Goal: Task Accomplishment & Management: Manage account settings

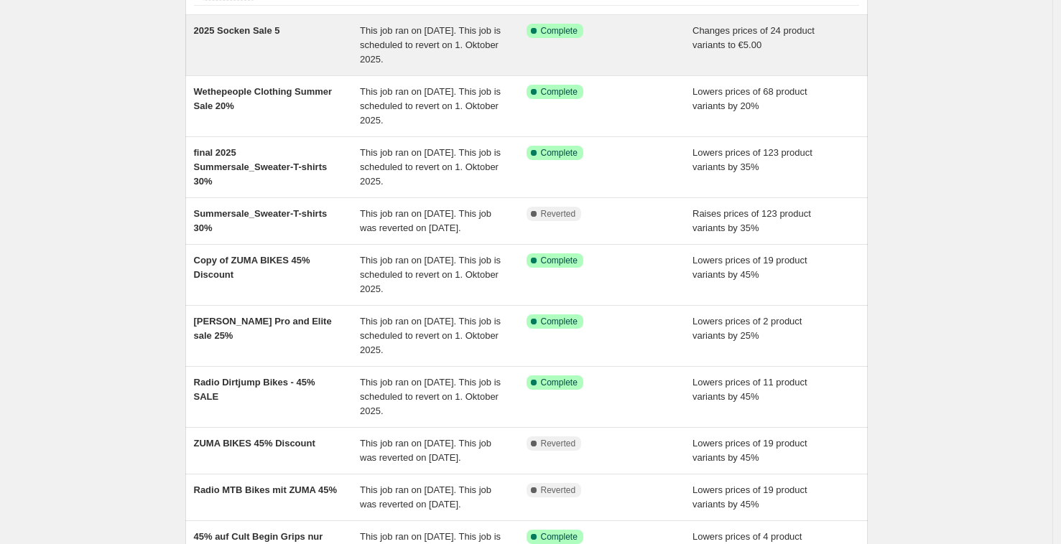
scroll to position [119, 0]
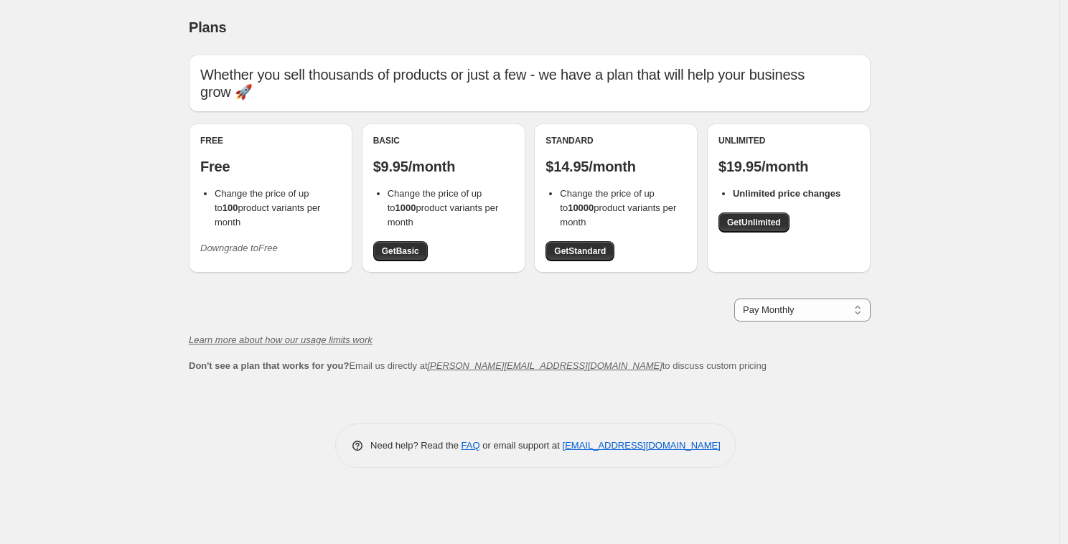
click at [233, 243] on icon "Downgrade to Free" at bounding box center [239, 248] width 78 height 11
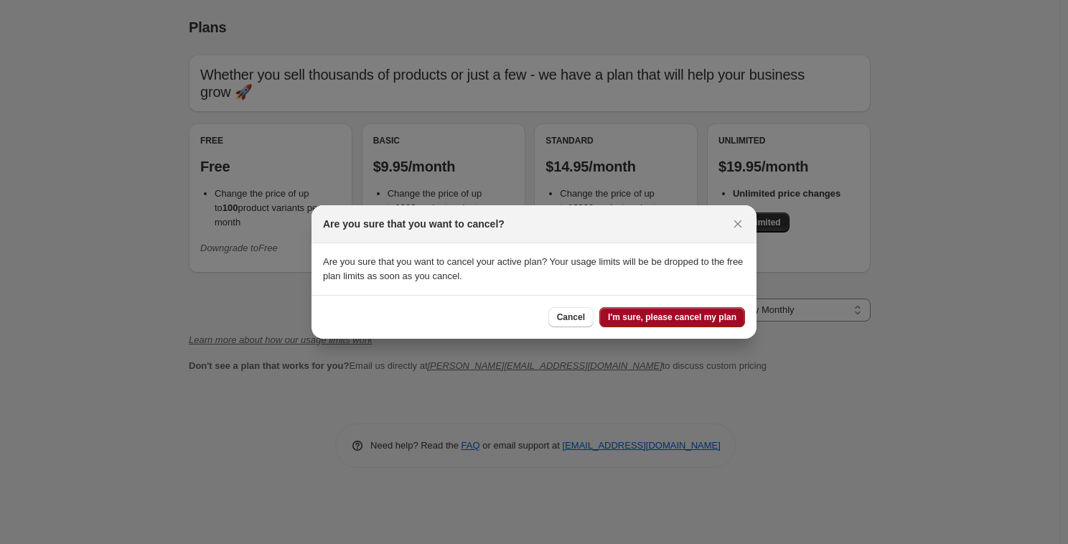
click at [694, 313] on span "I'm sure, please cancel my plan" at bounding box center [672, 317] width 129 height 11
